Goal: Download file/media

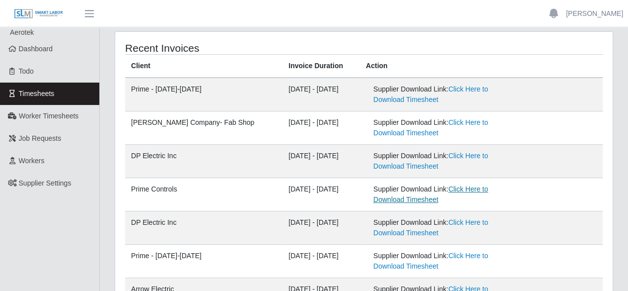
click at [466, 188] on link "Click Here to Download Timesheet" at bounding box center [430, 194] width 115 height 18
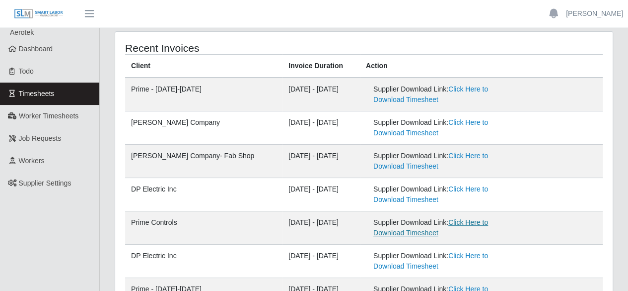
click at [478, 221] on link "Click Here to Download Timesheet" at bounding box center [430, 227] width 115 height 18
click at [463, 222] on link "Click Here to Download Timesheet" at bounding box center [430, 227] width 115 height 18
